Goal: Information Seeking & Learning: Check status

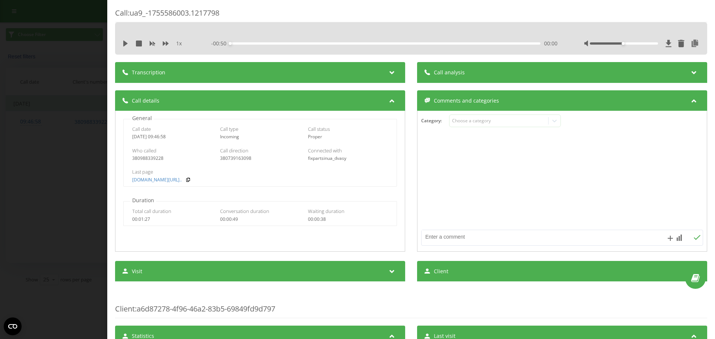
click at [68, 122] on div "Call : ua9_-1755586003.1217798 1 x - 00:50 00:00 00:00 Transcription For AI ana…" at bounding box center [357, 169] width 715 height 339
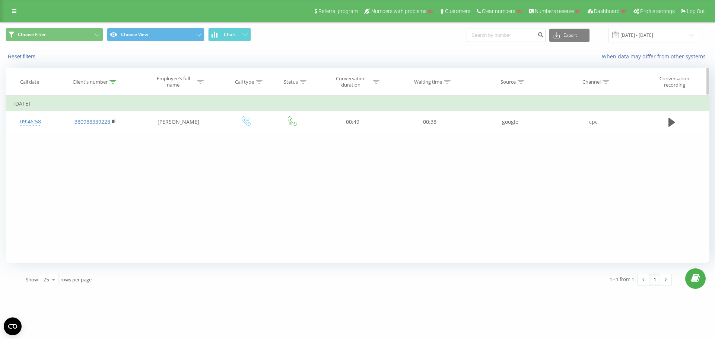
click at [114, 86] on th "Client's number" at bounding box center [95, 82] width 80 height 28
click at [115, 80] on icon at bounding box center [112, 82] width 7 height 4
click at [104, 136] on input "380988339228" at bounding box center [96, 135] width 66 height 13
paste input "689036046"
click at [108, 151] on span "OK" at bounding box center [110, 150] width 21 height 12
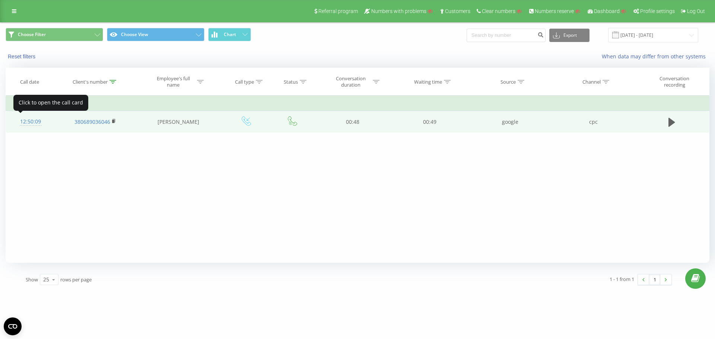
click at [25, 121] on div "12:50:09" at bounding box center [30, 122] width 34 height 15
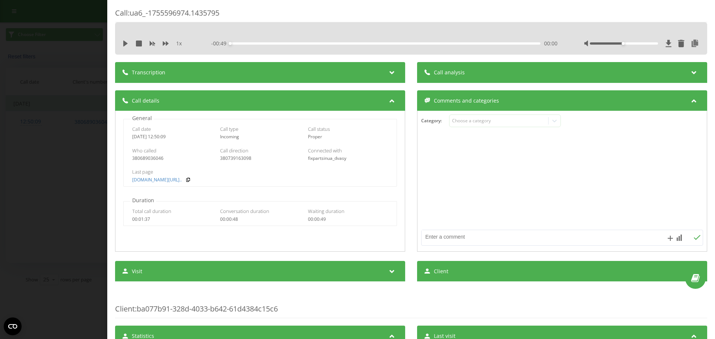
click at [49, 99] on div "Call : ua6_-1755596974.1435795 1 x - 00:49 00:00 00:00 Transcription For AI ana…" at bounding box center [357, 169] width 715 height 339
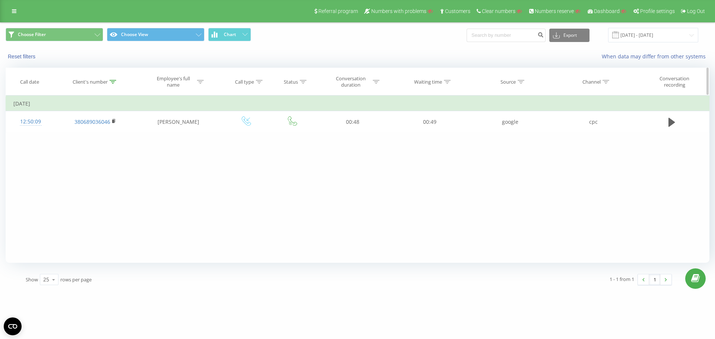
click at [111, 84] on div at bounding box center [112, 82] width 7 height 6
click at [108, 131] on input "380689036046" at bounding box center [96, 135] width 66 height 13
paste input "986739770"
click at [117, 149] on span "OK" at bounding box center [110, 150] width 21 height 12
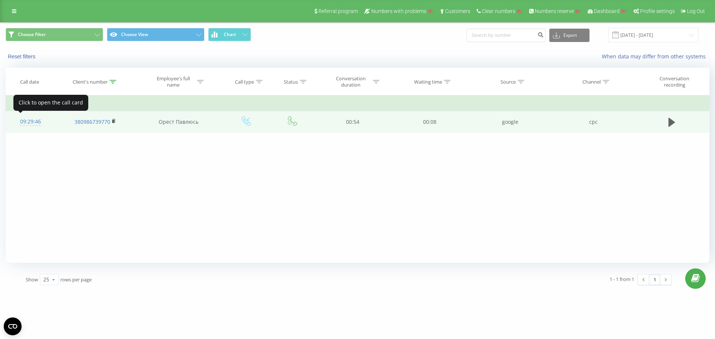
click at [23, 123] on div "09:29:46" at bounding box center [30, 122] width 34 height 15
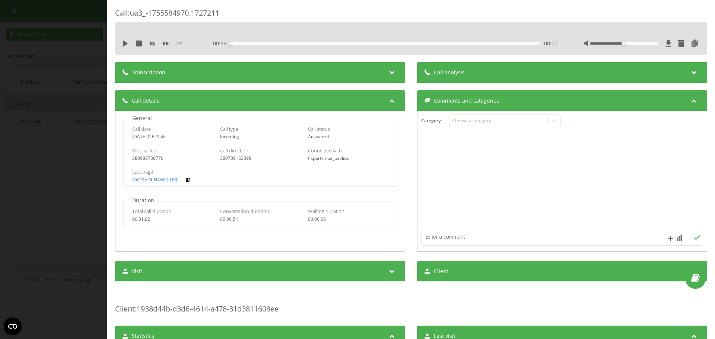
click at [89, 97] on div "Call : ua3_-1755584970.1727211 1 x - 00:55 00:00 00:00 Transcription For AI ana…" at bounding box center [357, 169] width 715 height 339
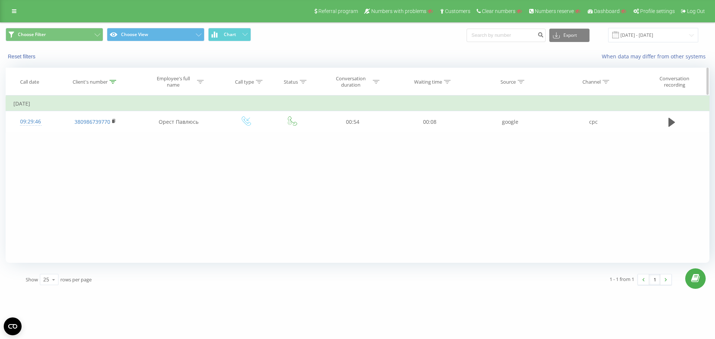
click at [114, 85] on div at bounding box center [112, 82] width 7 height 6
click at [92, 139] on input "380986739770" at bounding box center [96, 135] width 66 height 13
paste input "76503338"
click at [103, 150] on span "OK" at bounding box center [110, 150] width 21 height 12
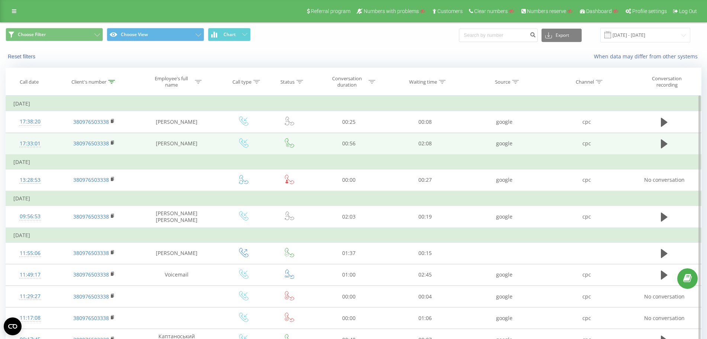
click at [38, 143] on div "17:33:01" at bounding box center [30, 144] width 34 height 15
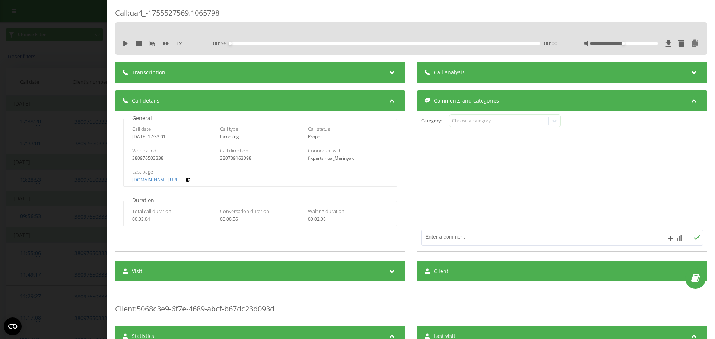
click at [50, 82] on div "Call : ua4_-1755527569.1065798 1 x - 00:56 00:00 00:00 Transcription For AI ana…" at bounding box center [357, 169] width 715 height 339
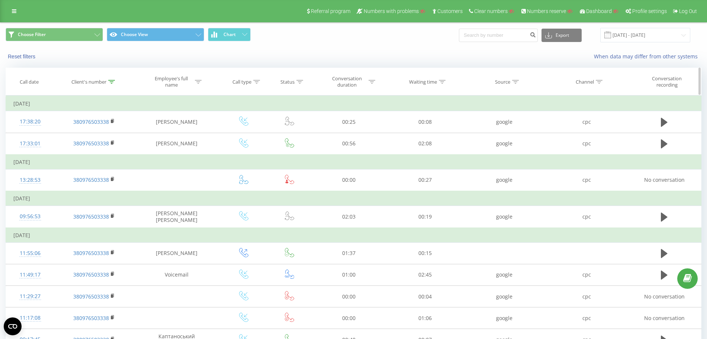
click at [111, 84] on div at bounding box center [111, 82] width 7 height 6
click at [99, 135] on input "380976503338" at bounding box center [95, 135] width 66 height 13
paste input "661602464"
click at [112, 151] on span "OK" at bounding box center [110, 150] width 21 height 12
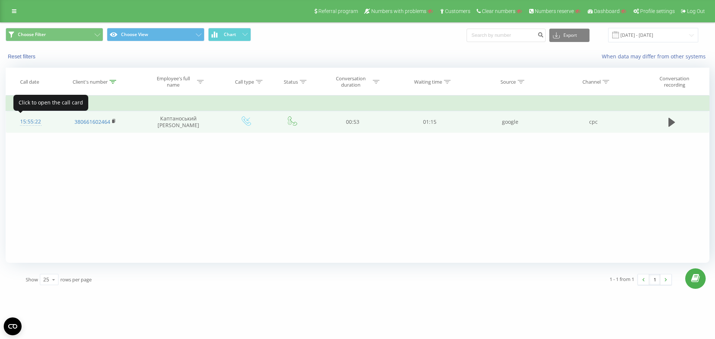
click at [28, 121] on div "15:55:22" at bounding box center [30, 122] width 34 height 15
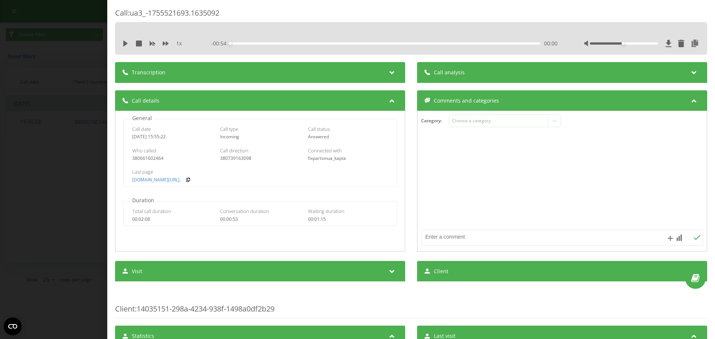
click at [51, 89] on div "Call : ua3_-1755521693.1635092 1 x - 00:54 00:00 00:00 Transcription For AI ana…" at bounding box center [357, 169] width 715 height 339
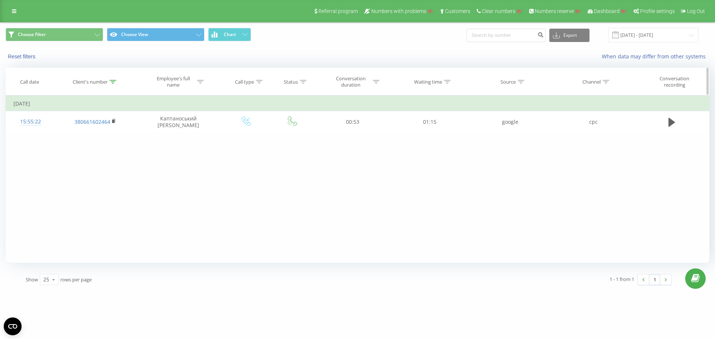
click at [111, 83] on icon at bounding box center [112, 82] width 7 height 4
click at [101, 132] on input "380661602464" at bounding box center [96, 135] width 66 height 13
paste input "81995101"
type input "380681995101"
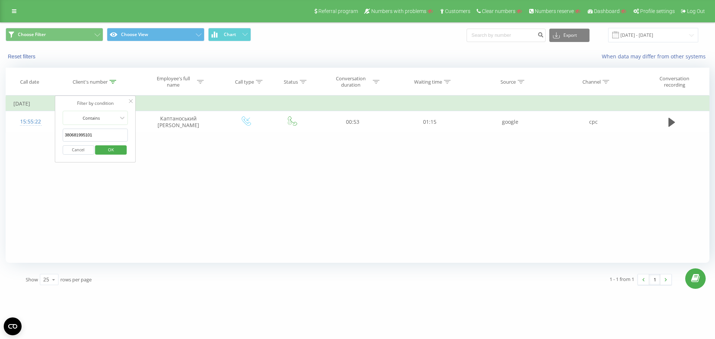
click at [112, 153] on span "OK" at bounding box center [110, 150] width 21 height 12
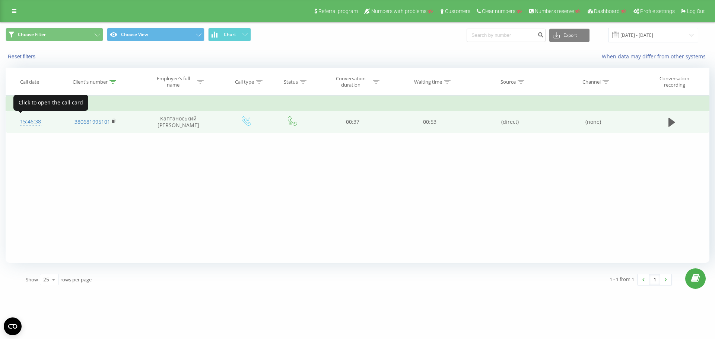
click at [29, 126] on div "15:46:38" at bounding box center [30, 122] width 34 height 15
